Goal: Information Seeking & Learning: Learn about a topic

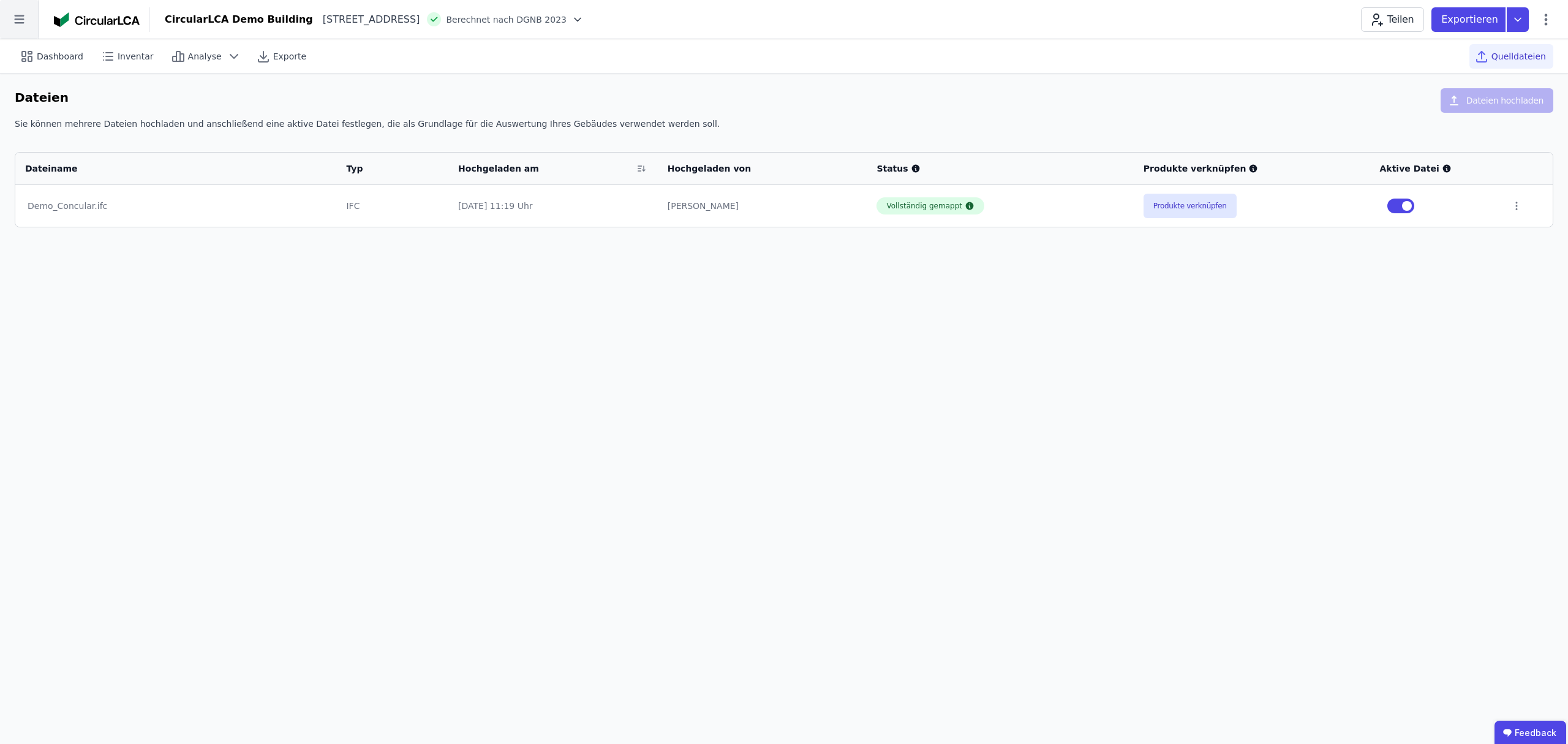
click at [18, 20] on icon at bounding box center [18, 20] width 9 height 9
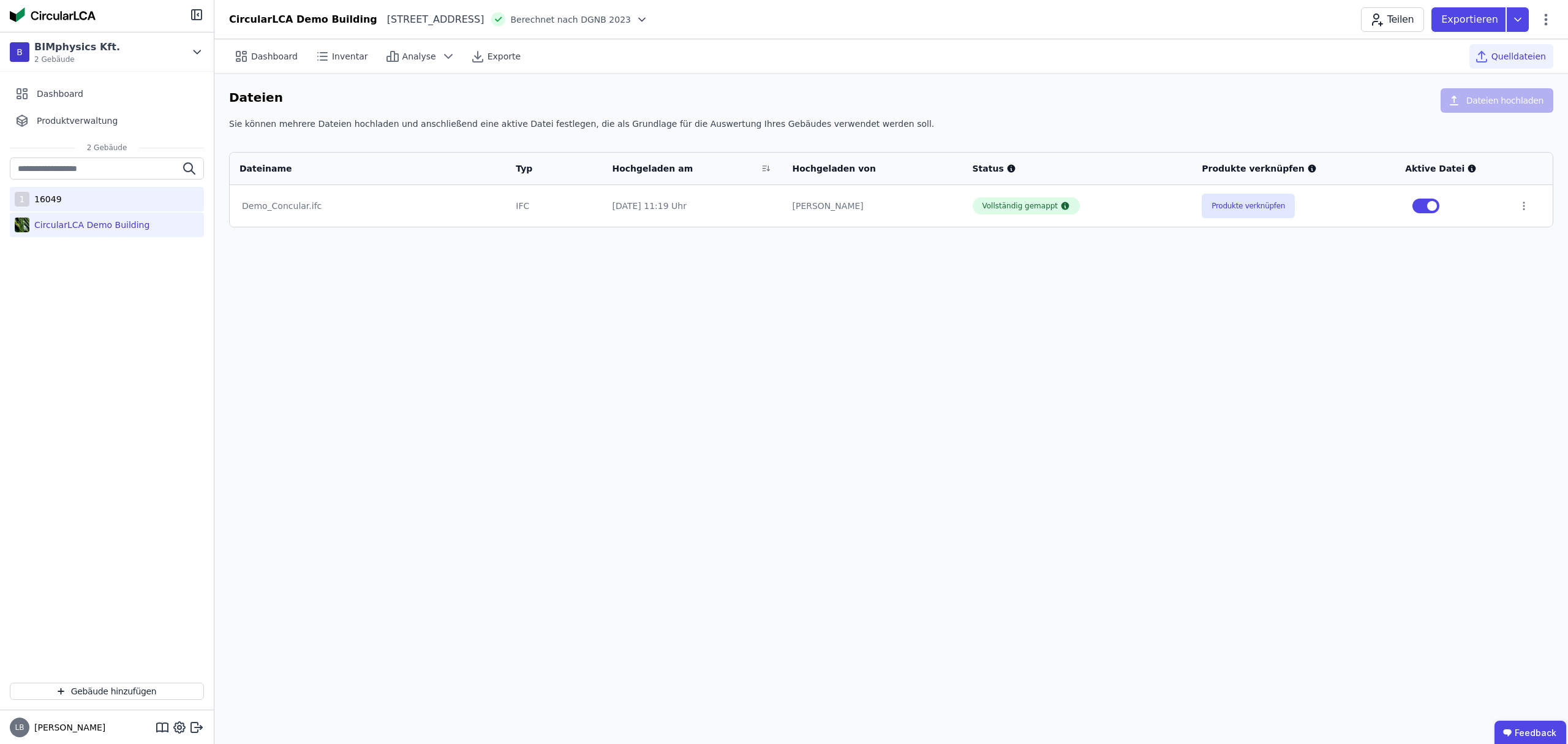
click at [54, 204] on div "16049" at bounding box center [45, 199] width 32 height 12
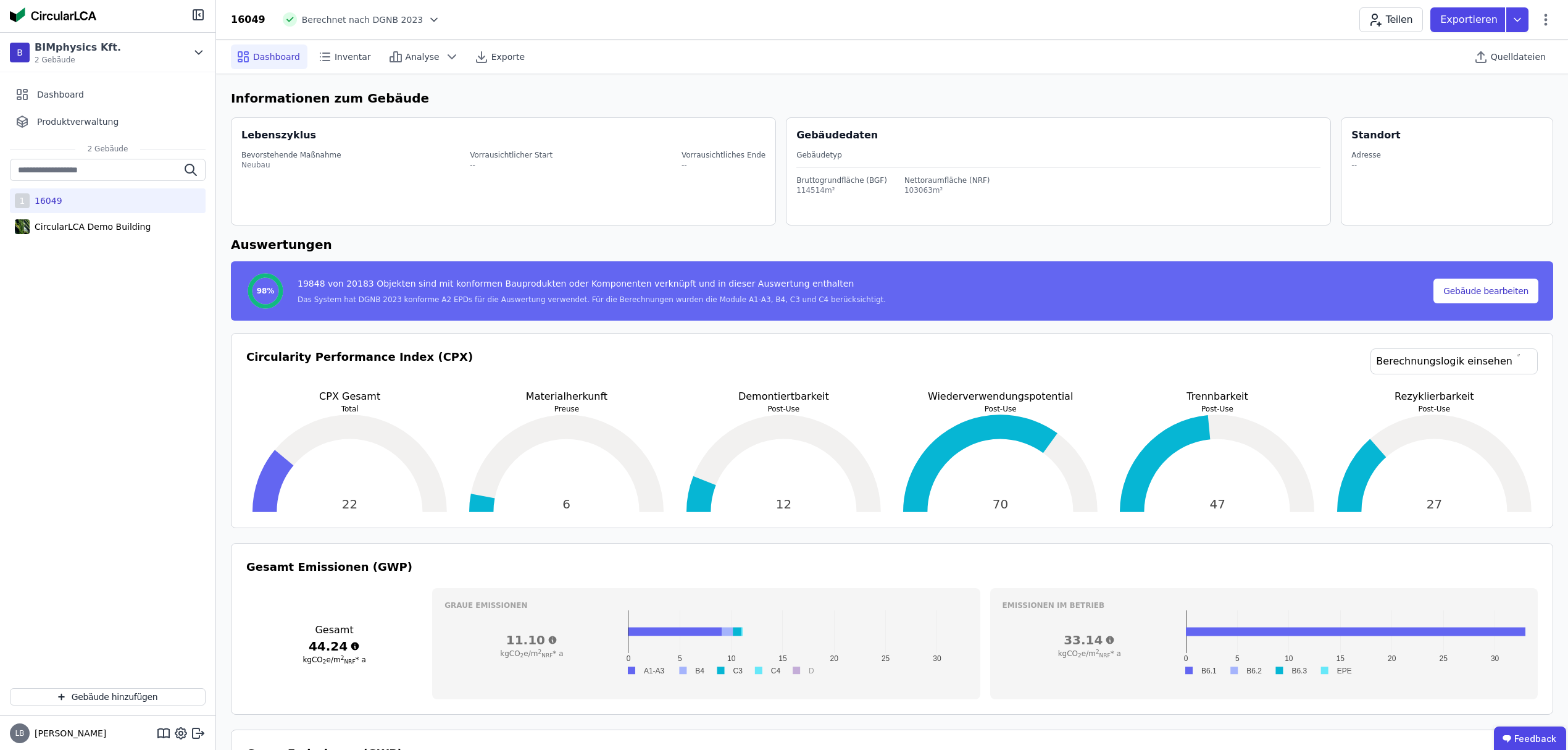
click at [1534, 21] on div "Exportieren" at bounding box center [1484, 20] width 108 height 25
click at [1546, 22] on icon at bounding box center [1546, 19] width 15 height 15
click at [1547, 16] on icon at bounding box center [1546, 19] width 15 height 15
click at [1526, 122] on span "Emissionen aus Betrieb" at bounding box center [1493, 134] width 100 height 25
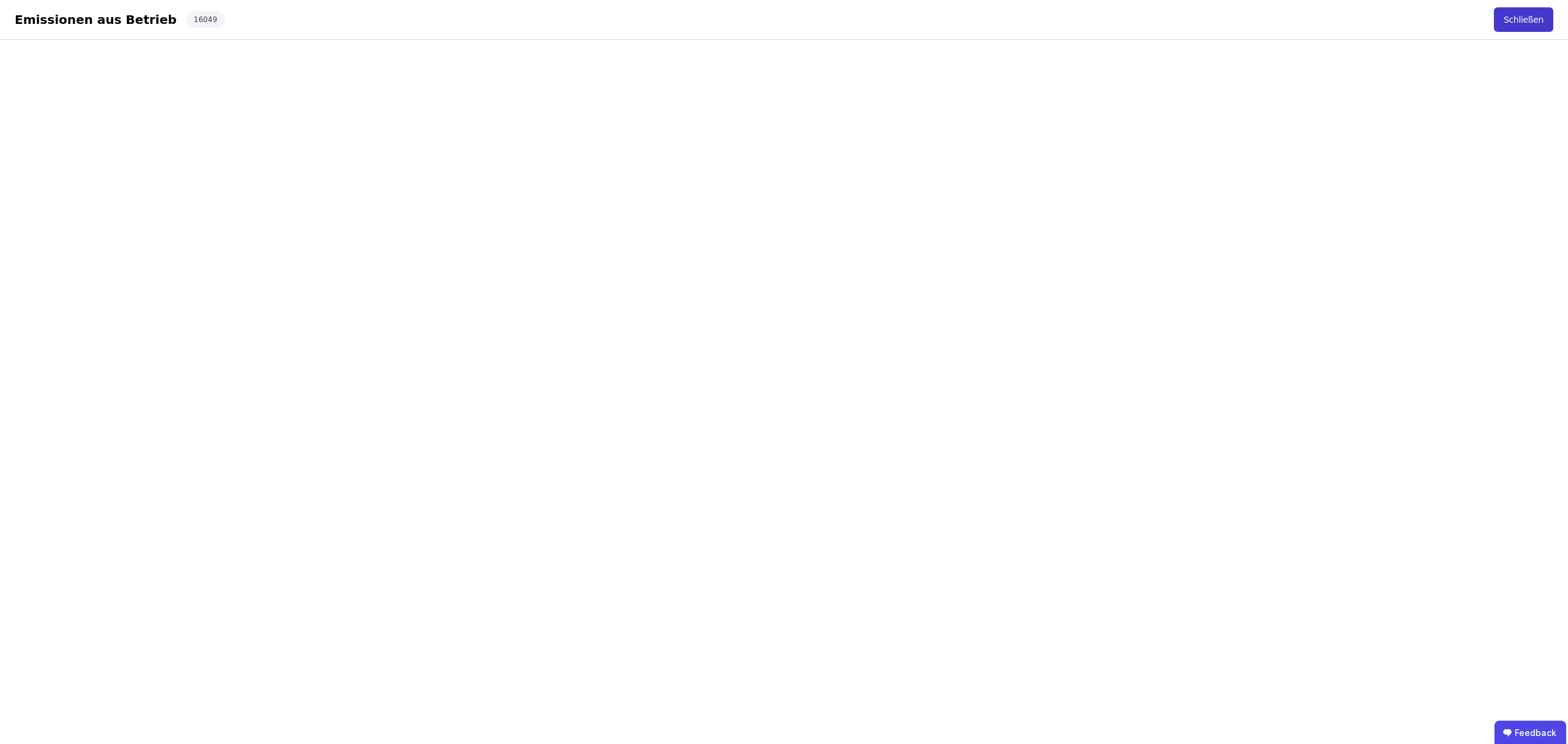
click at [1514, 18] on button "Schließen" at bounding box center [1523, 20] width 59 height 25
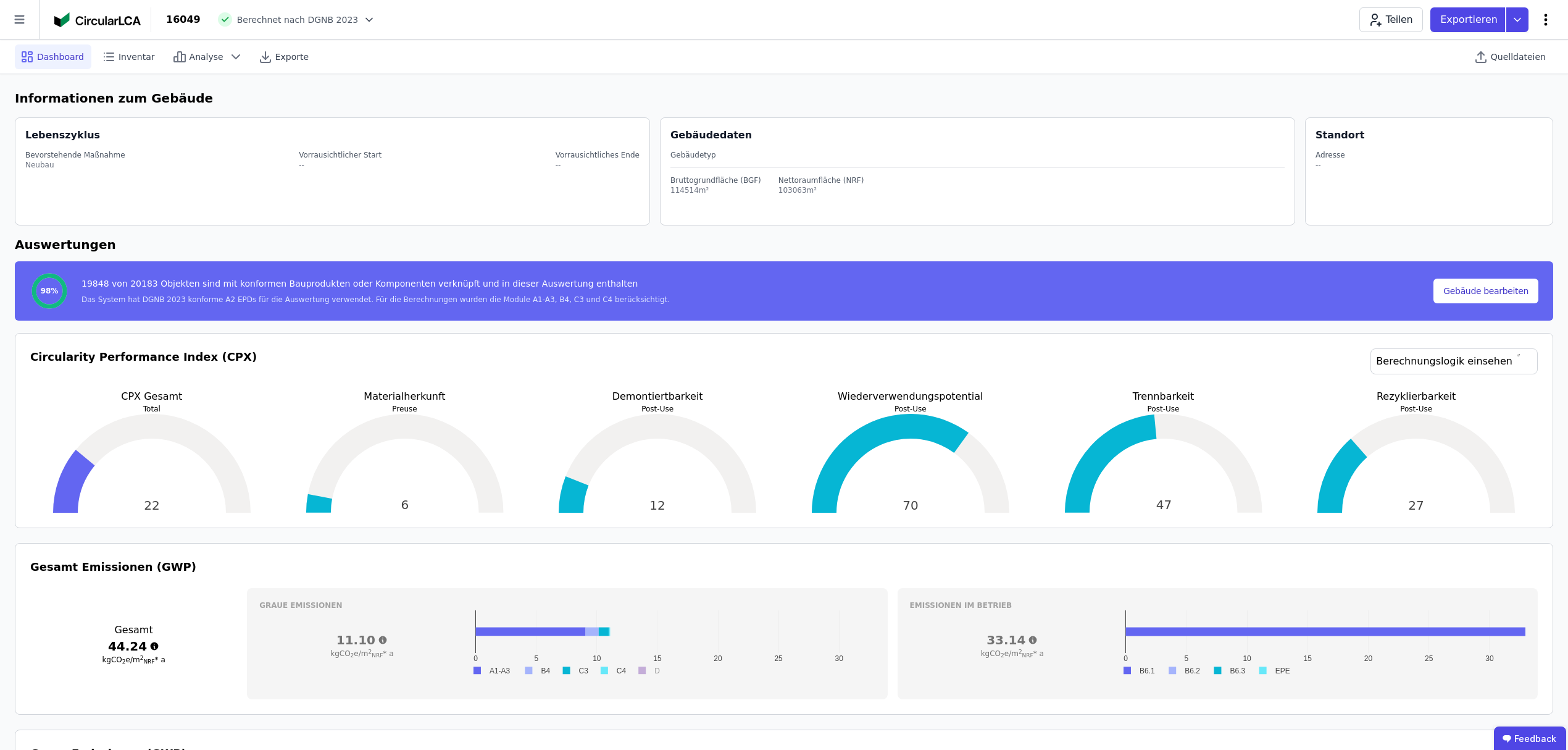
click at [1543, 21] on icon at bounding box center [1546, 19] width 15 height 15
click at [1495, 93] on span "Energie im Betrieb (B6)" at bounding box center [1493, 99] width 100 height 25
